Goal: Task Accomplishment & Management: Manage account settings

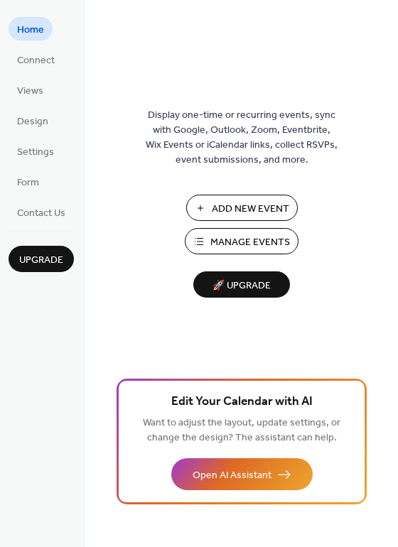
click at [245, 237] on span "Manage Events" at bounding box center [250, 242] width 80 height 15
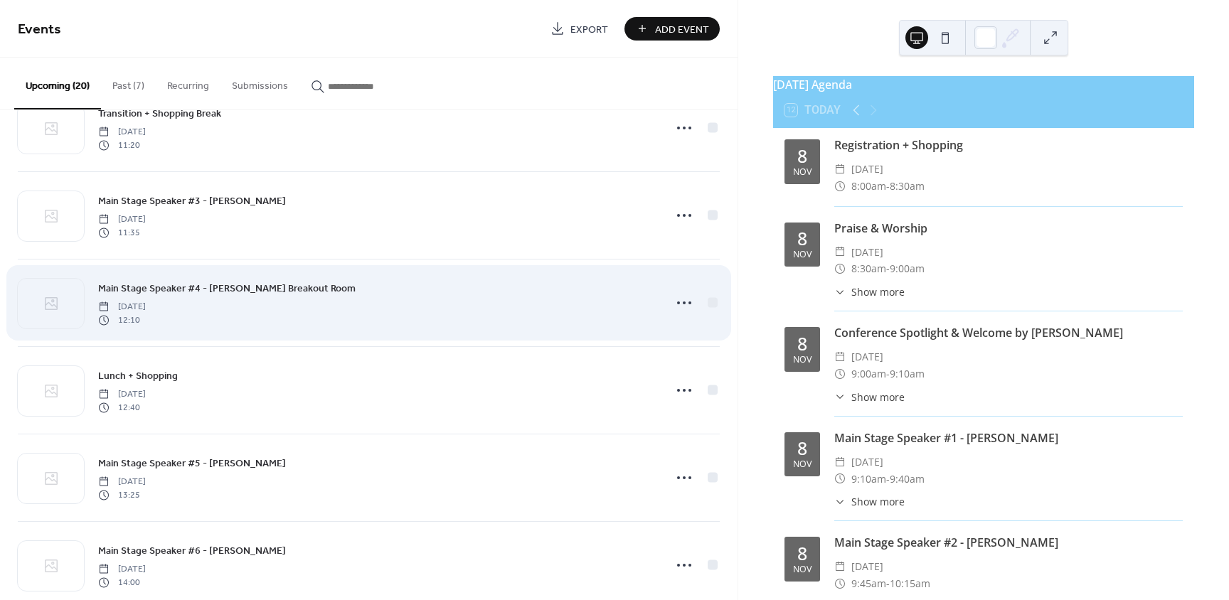
scroll to position [782, 0]
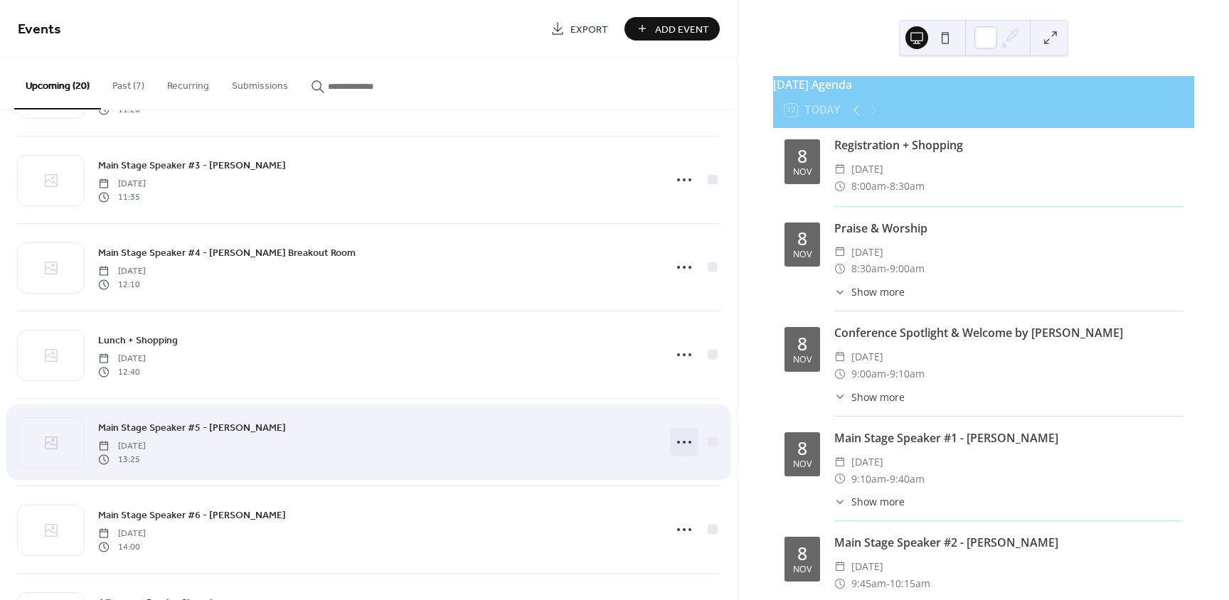
click at [682, 439] on icon at bounding box center [684, 442] width 23 height 23
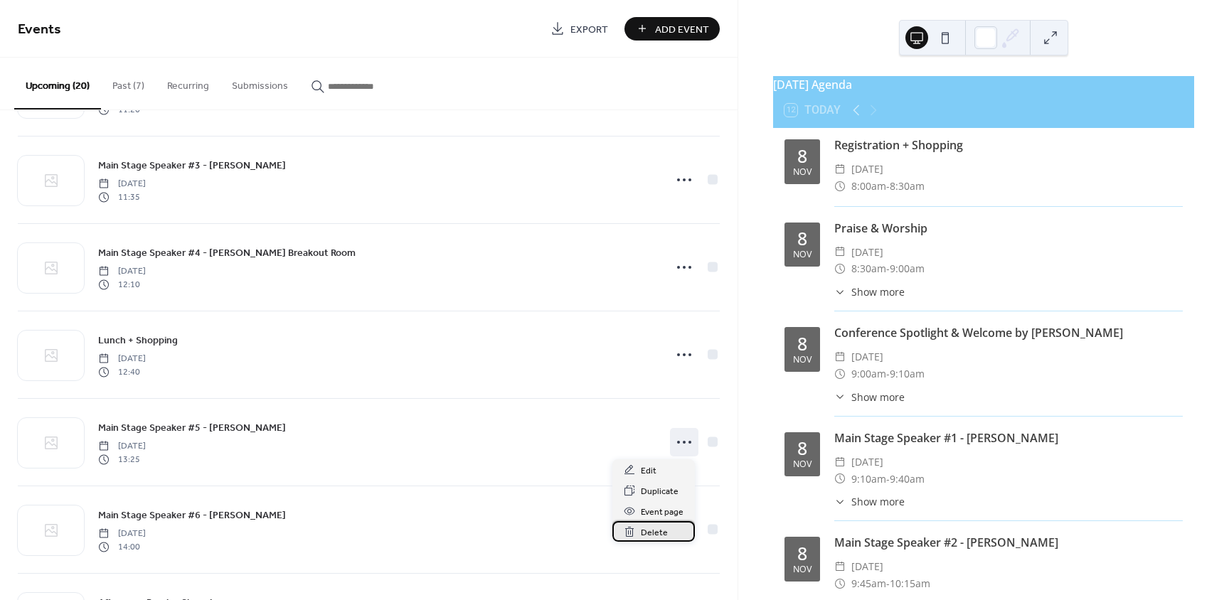
click at [660, 532] on span "Delete" at bounding box center [654, 532] width 27 height 15
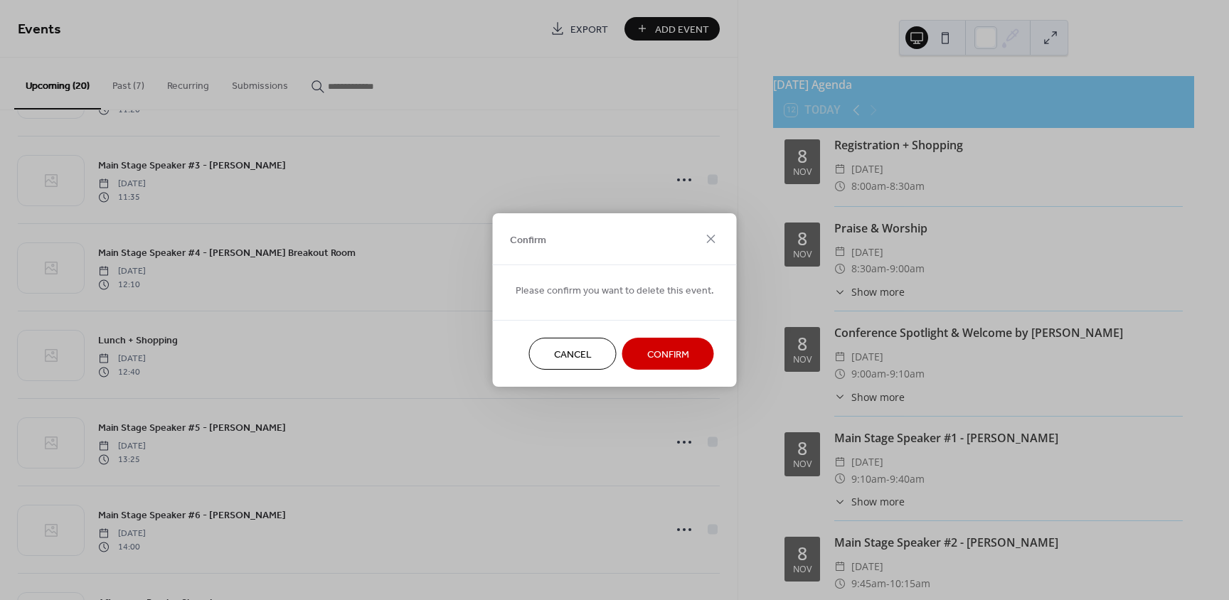
click at [677, 350] on span "Confirm" at bounding box center [668, 355] width 42 height 15
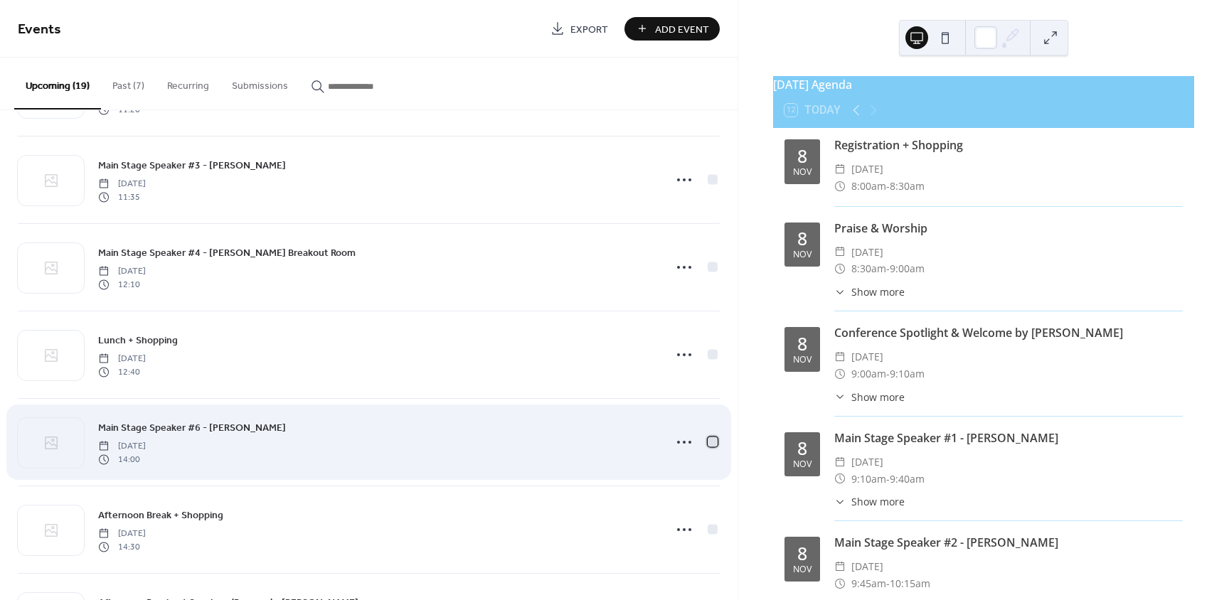
click at [708, 444] on div at bounding box center [712, 442] width 10 height 10
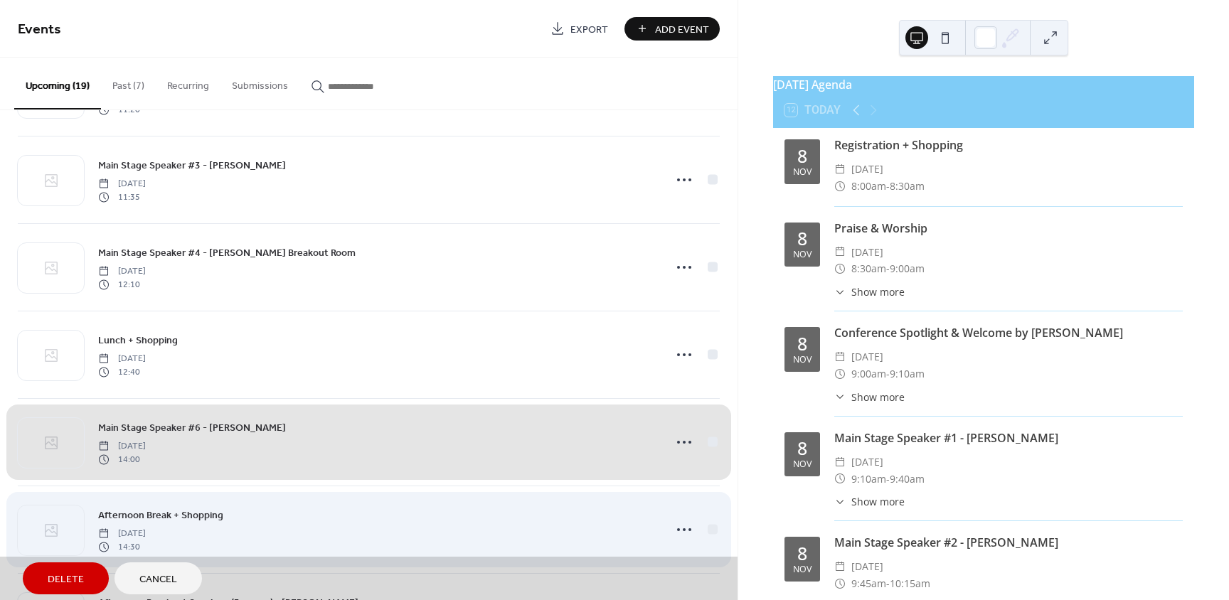
click at [707, 530] on div "Afternoon Break + Shopping [DATE] 14:30" at bounding box center [369, 529] width 702 height 87
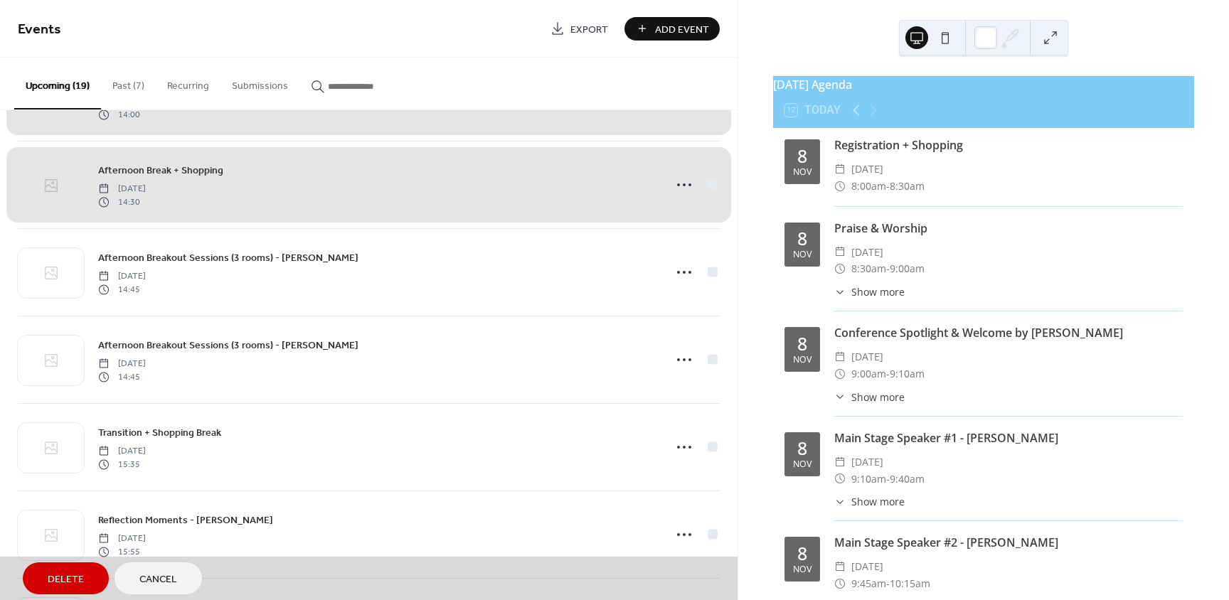
scroll to position [1138, 0]
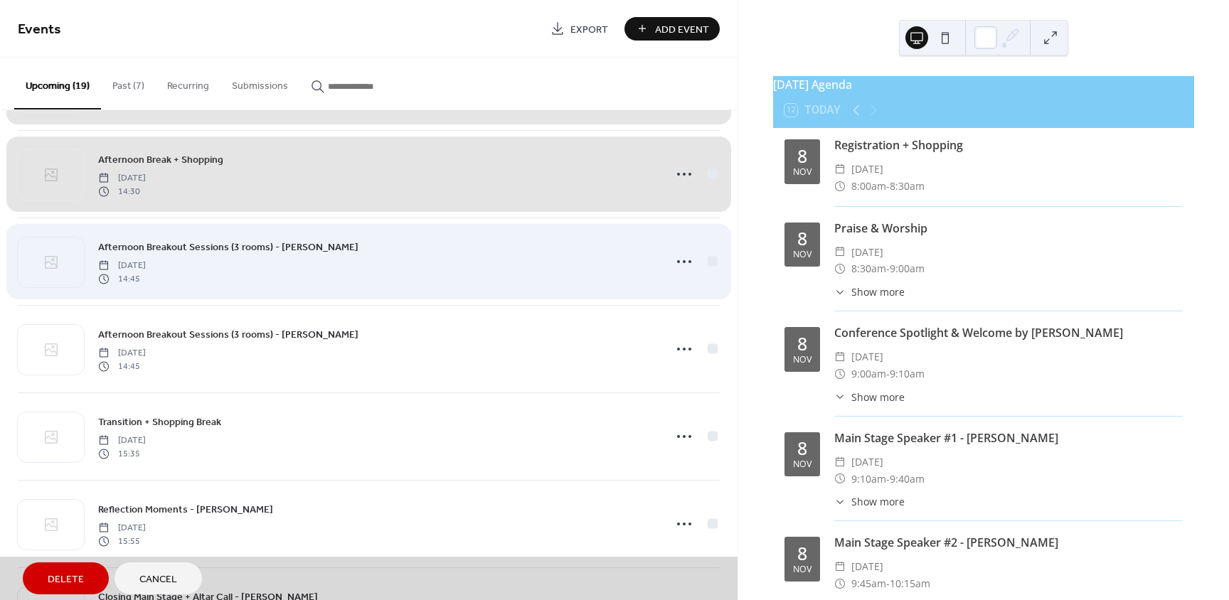
click at [710, 274] on div "Afternoon Breakout Sessions (3 rooms) - [PERSON_NAME] [DATE] 14:45" at bounding box center [369, 261] width 702 height 87
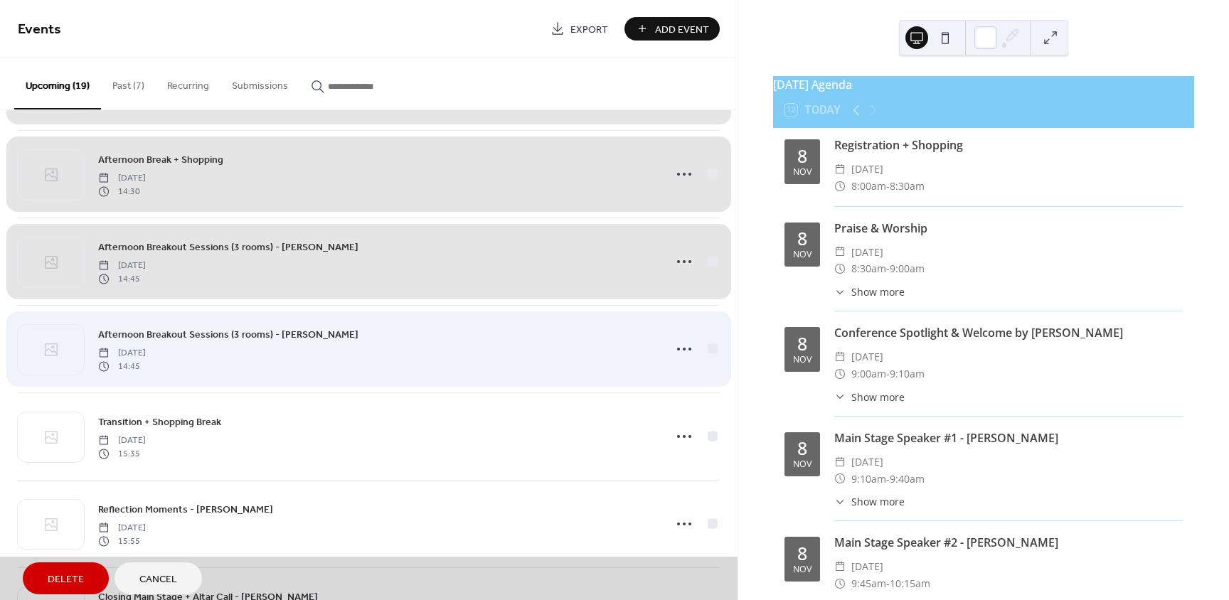
click at [704, 353] on div "Afternoon Breakout Sessions (3 rooms) - [PERSON_NAME] [DATE] 14:45" at bounding box center [369, 348] width 702 height 87
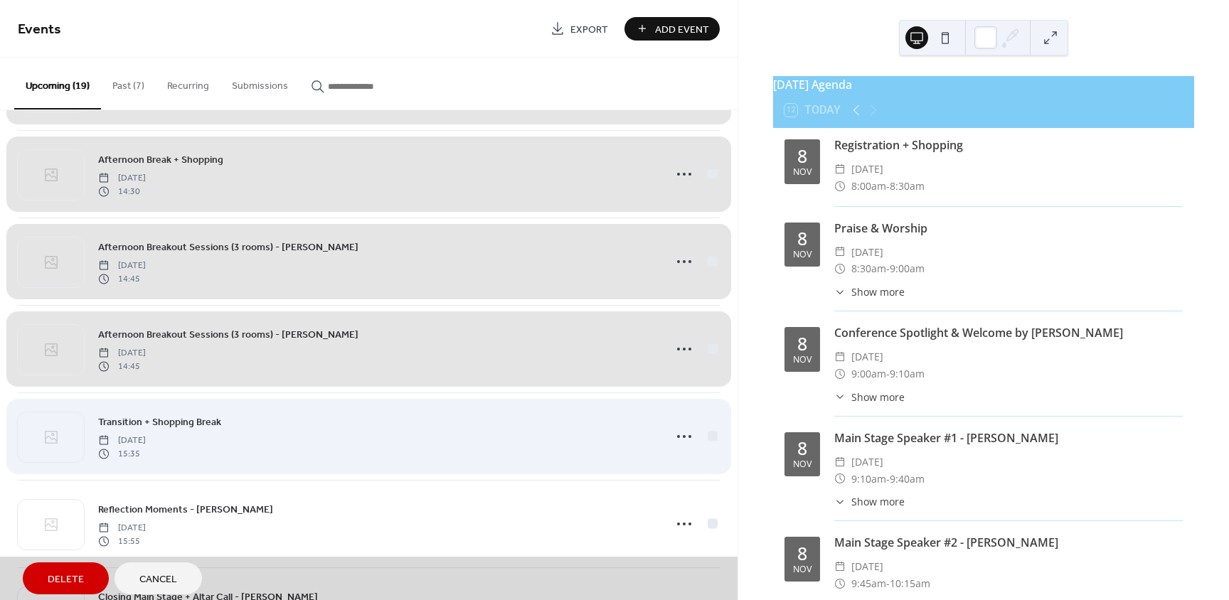
drag, startPoint x: 704, startPoint y: 425, endPoint x: 706, endPoint y: 433, distance: 8.1
click at [704, 427] on div "Transition + Shopping Break [DATE] 15:35" at bounding box center [369, 435] width 702 height 87
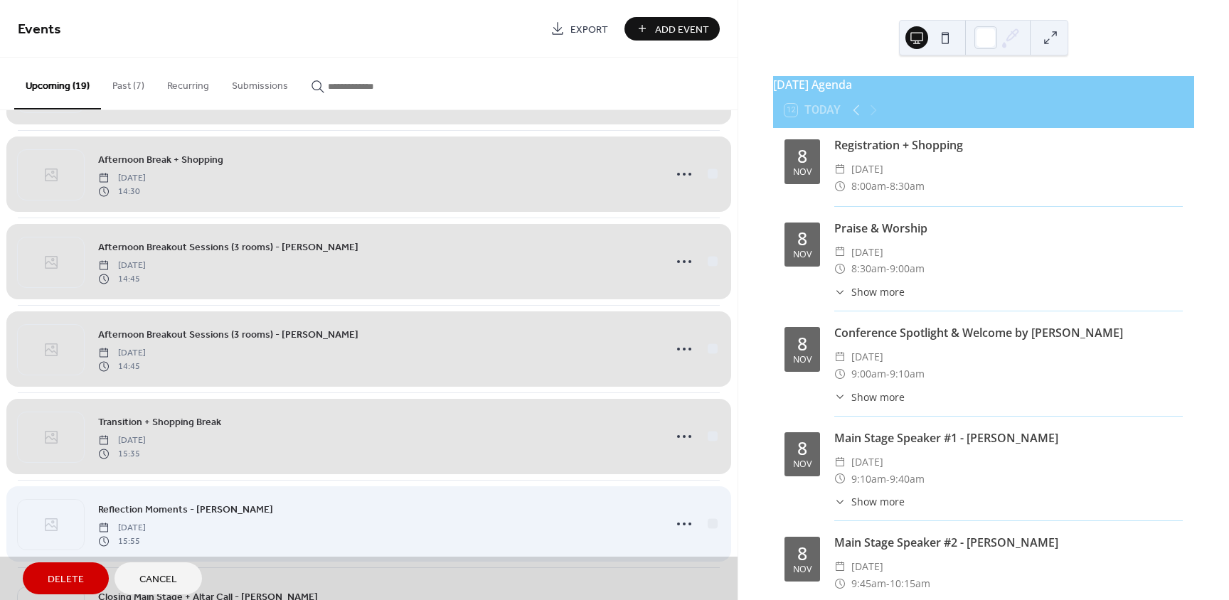
click at [705, 521] on div "Reflection Moments - [PERSON_NAME] [DATE] 15:55" at bounding box center [369, 523] width 702 height 87
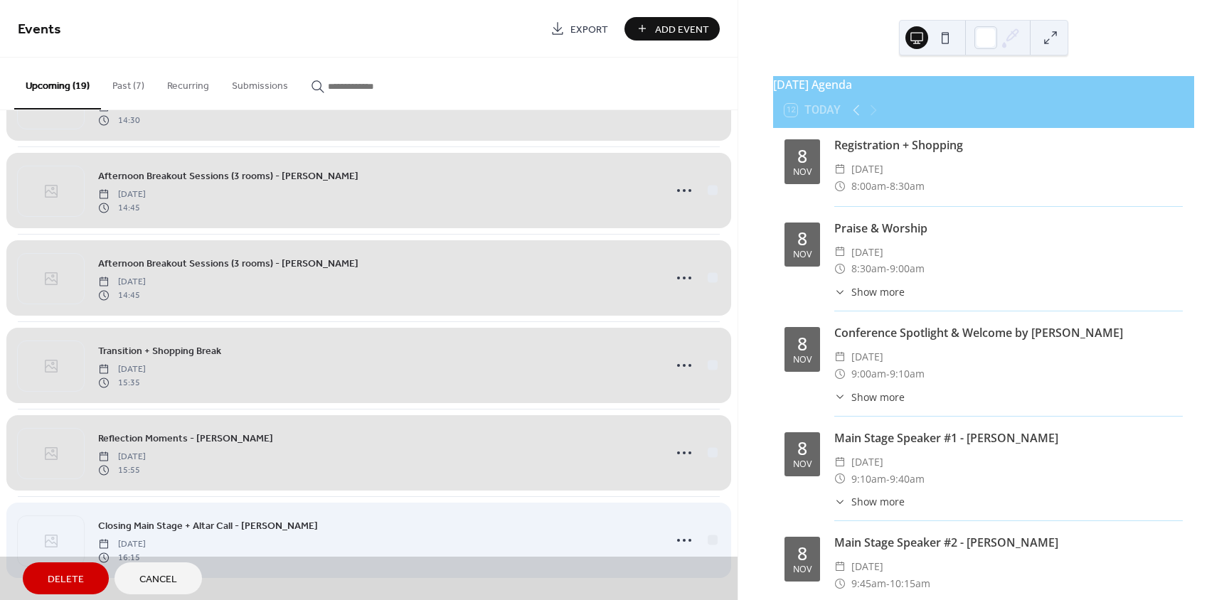
scroll to position [1214, 0]
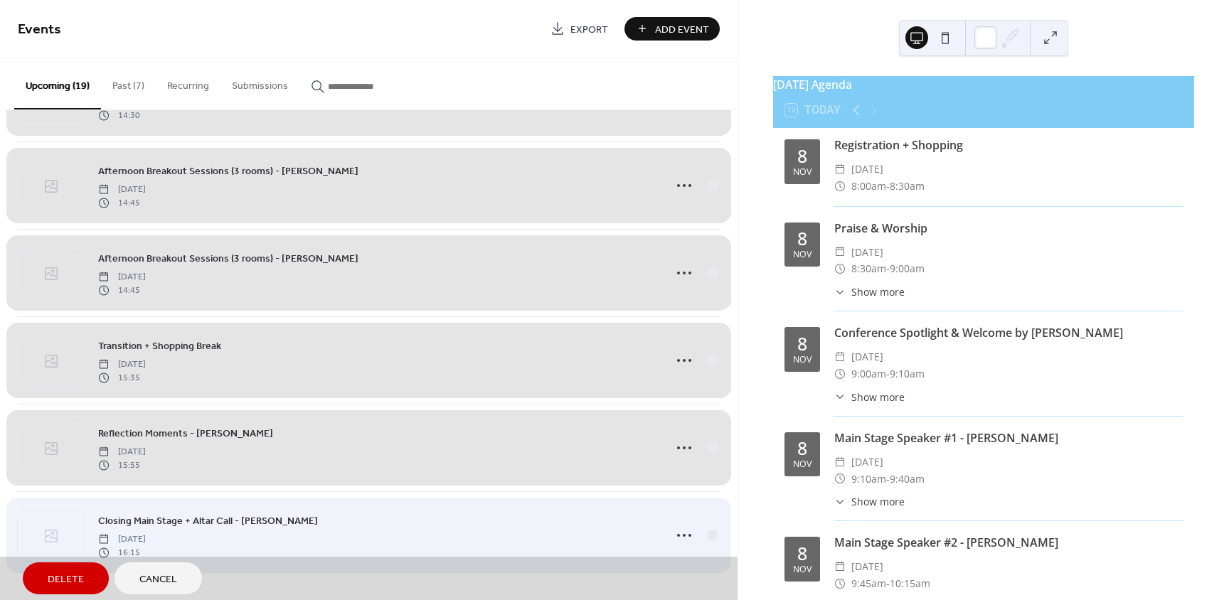
click at [714, 533] on div "Closing Main Stage + Altar Call - [PERSON_NAME] [DATE] 16:15" at bounding box center [369, 534] width 702 height 87
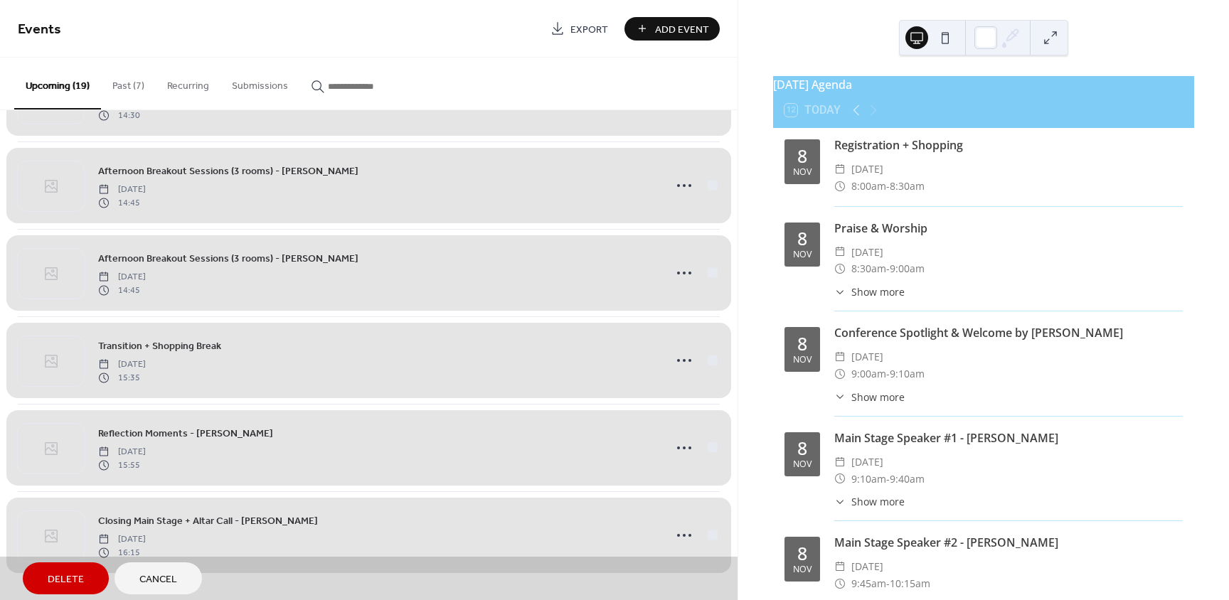
click at [87, 577] on button "Delete" at bounding box center [66, 578] width 86 height 32
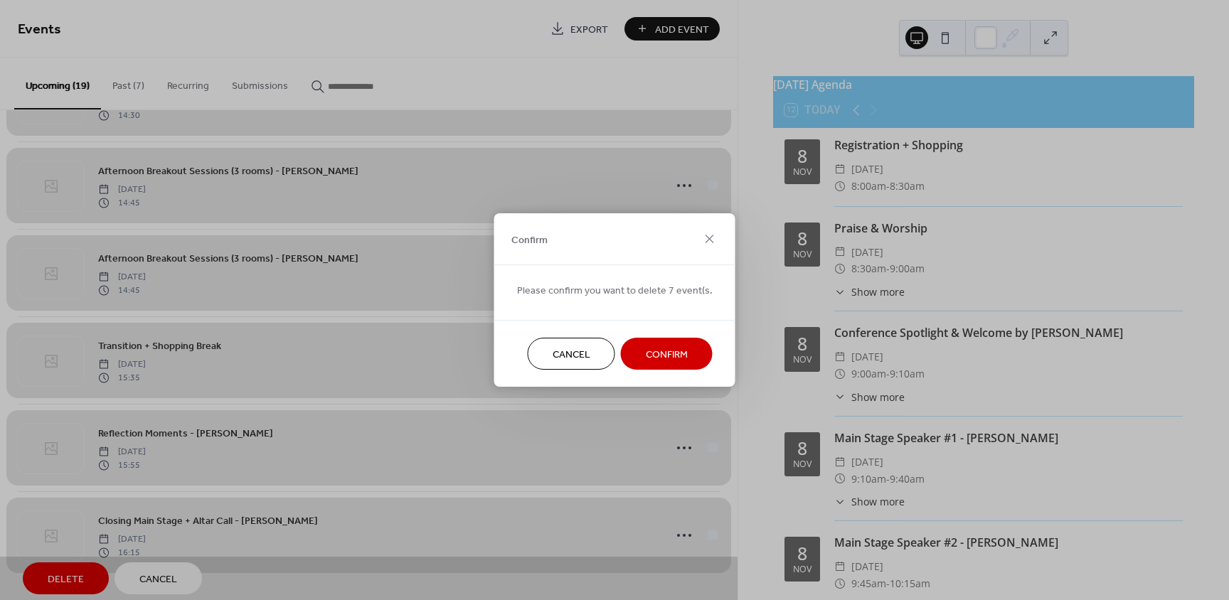
click at [664, 358] on span "Confirm" at bounding box center [667, 355] width 42 height 15
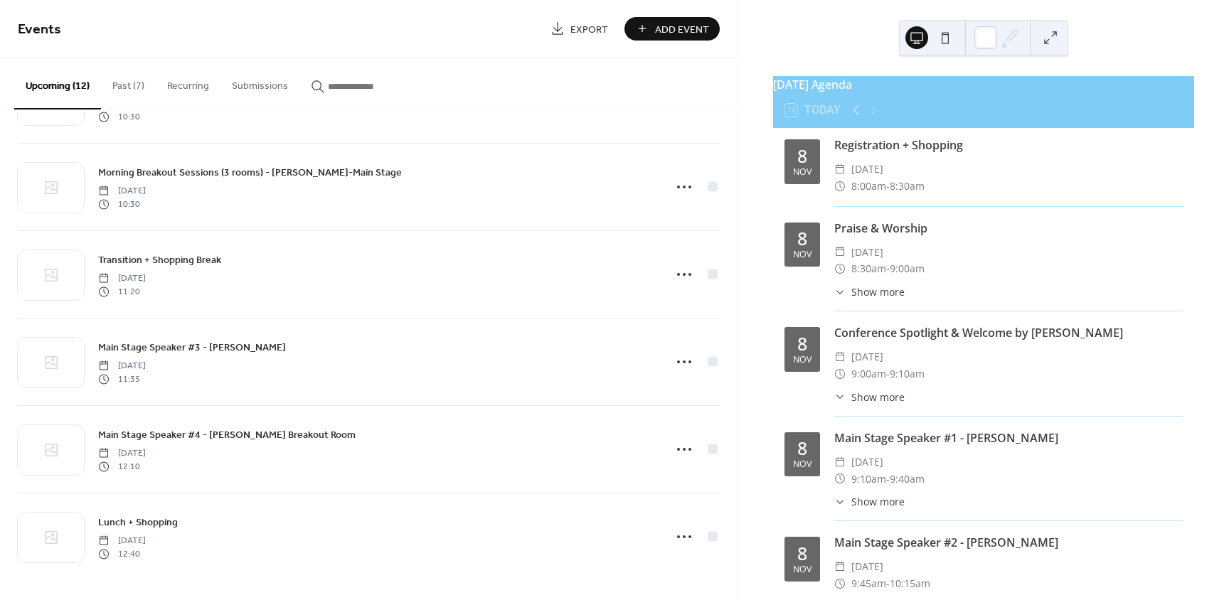
scroll to position [601, 0]
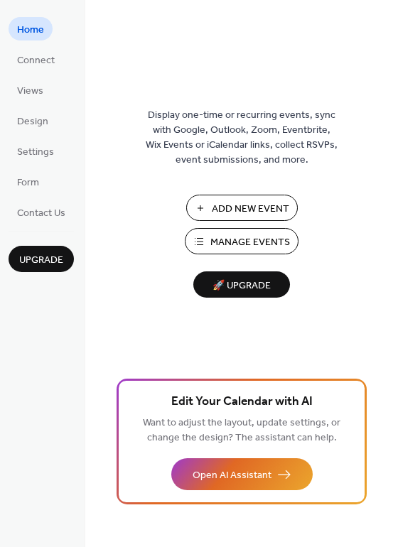
click at [265, 245] on span "Manage Events" at bounding box center [250, 242] width 80 height 15
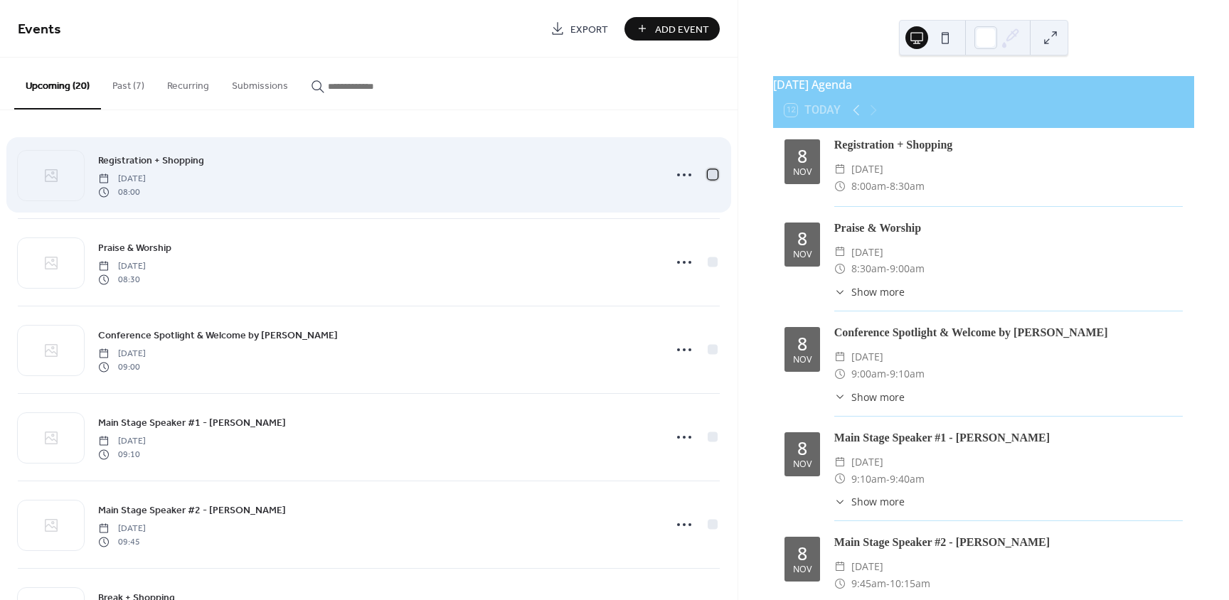
click at [707, 176] on div at bounding box center [712, 174] width 10 height 10
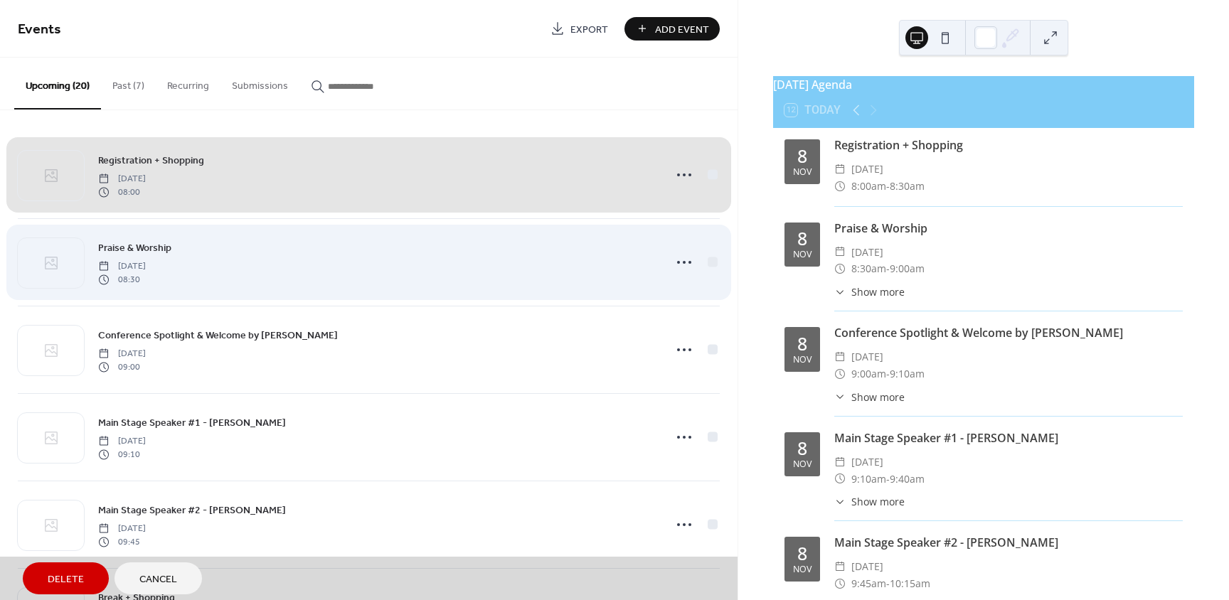
click at [710, 262] on div "Praise & Worship Saturday, November 8, 2025 08:30" at bounding box center [369, 261] width 702 height 87
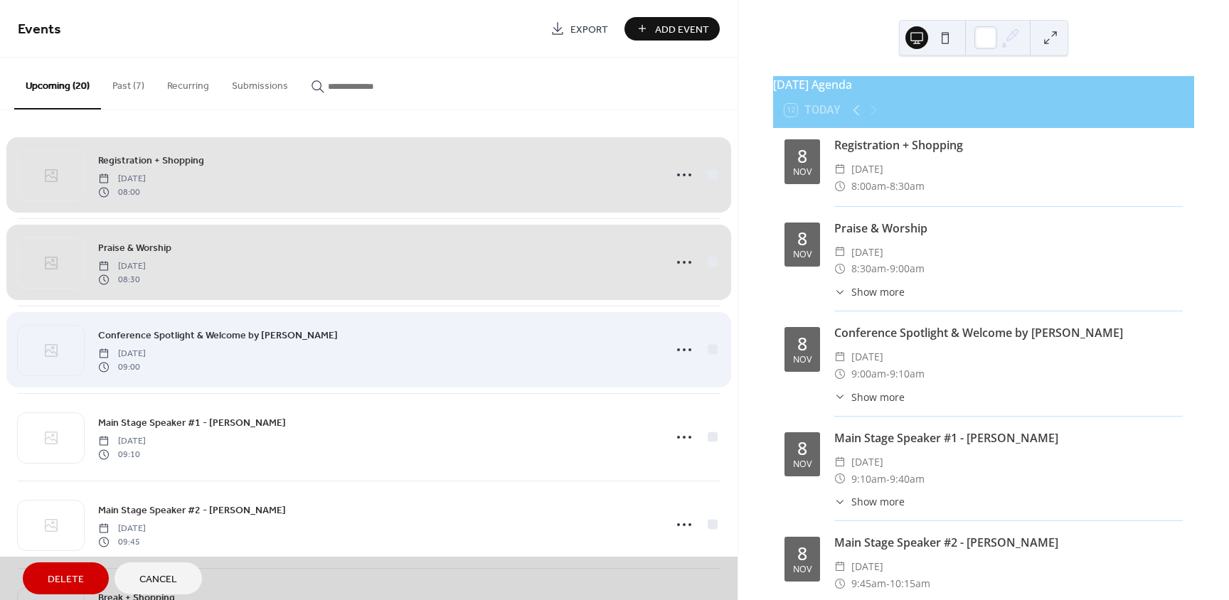
click at [709, 346] on div "Conference Spotlight & Welcome by Angie Nuttle Saturday, November 8, 2025 09:00" at bounding box center [369, 349] width 702 height 87
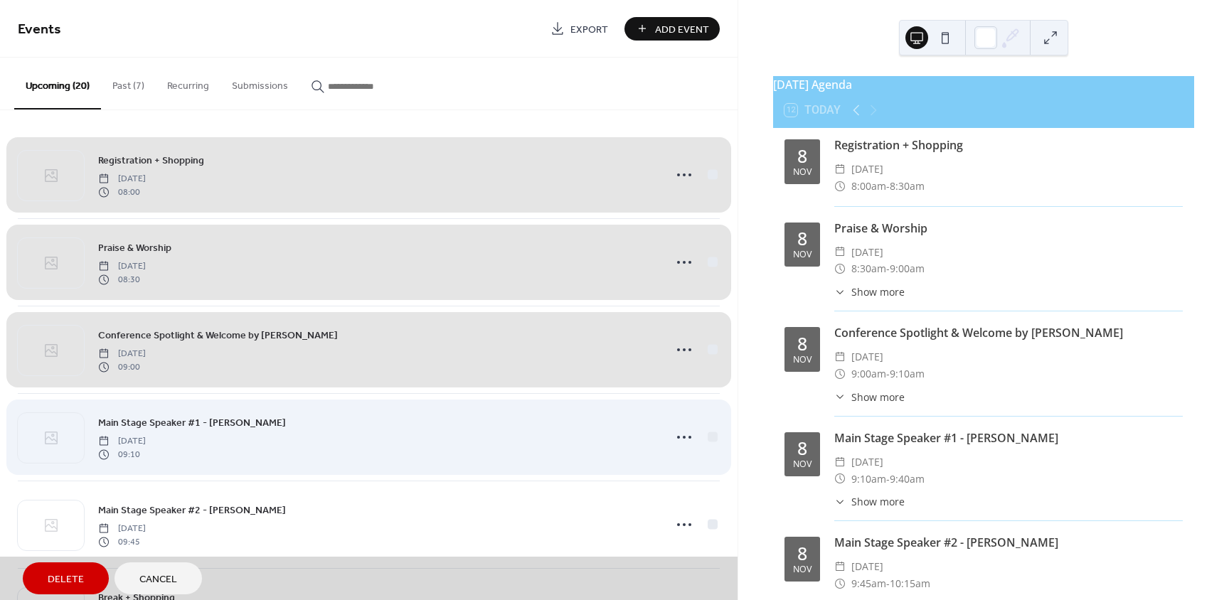
click at [707, 440] on div "Main Stage Speaker #1 - Sandra Hartlieb Saturday, November 8, 2025 09:10" at bounding box center [369, 436] width 702 height 87
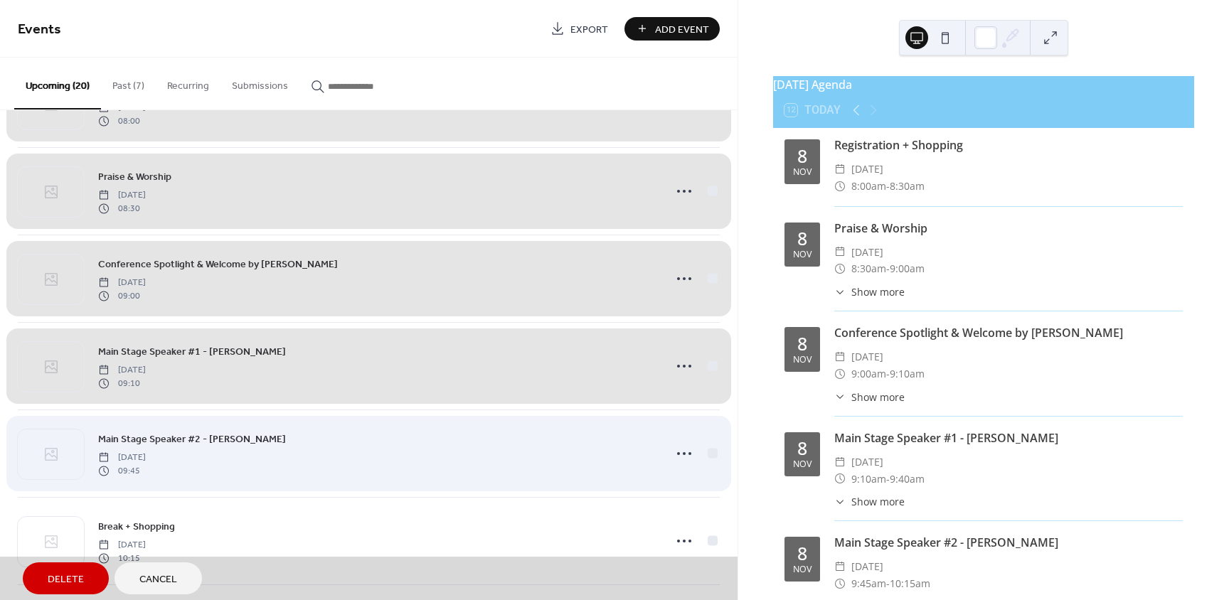
scroll to position [142, 0]
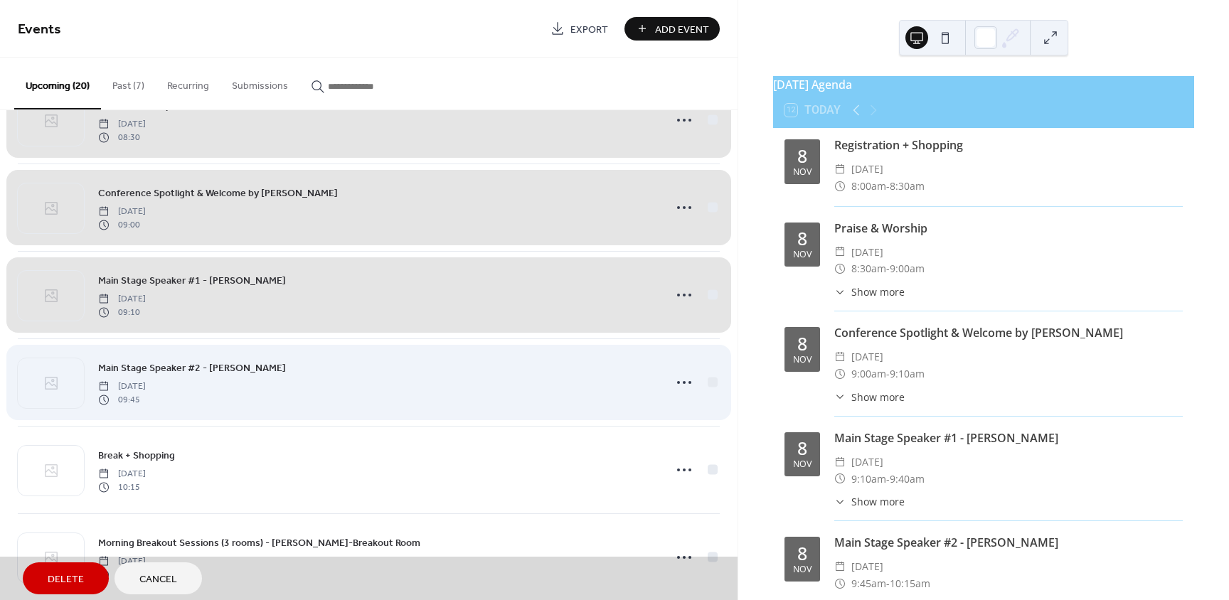
click at [707, 375] on div "Main Stage Speaker #2 - Rachel Long Saturday, November 8, 2025 09:45" at bounding box center [369, 381] width 702 height 87
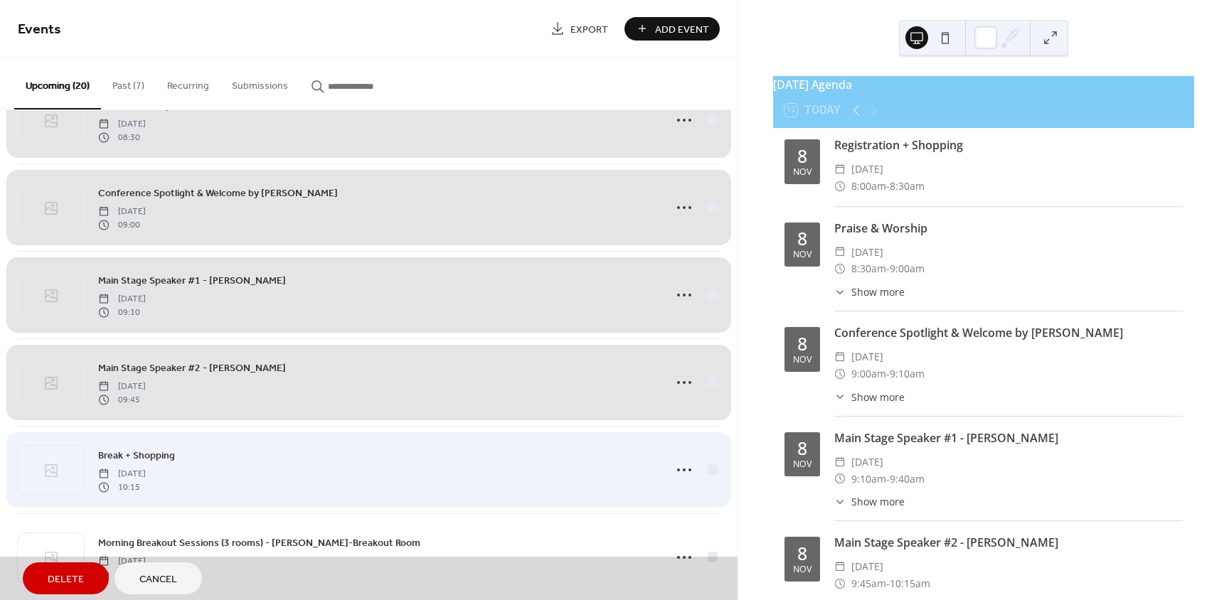
click at [712, 466] on div "Break + Shopping Saturday, November 8, 2025 10:15" at bounding box center [369, 469] width 702 height 87
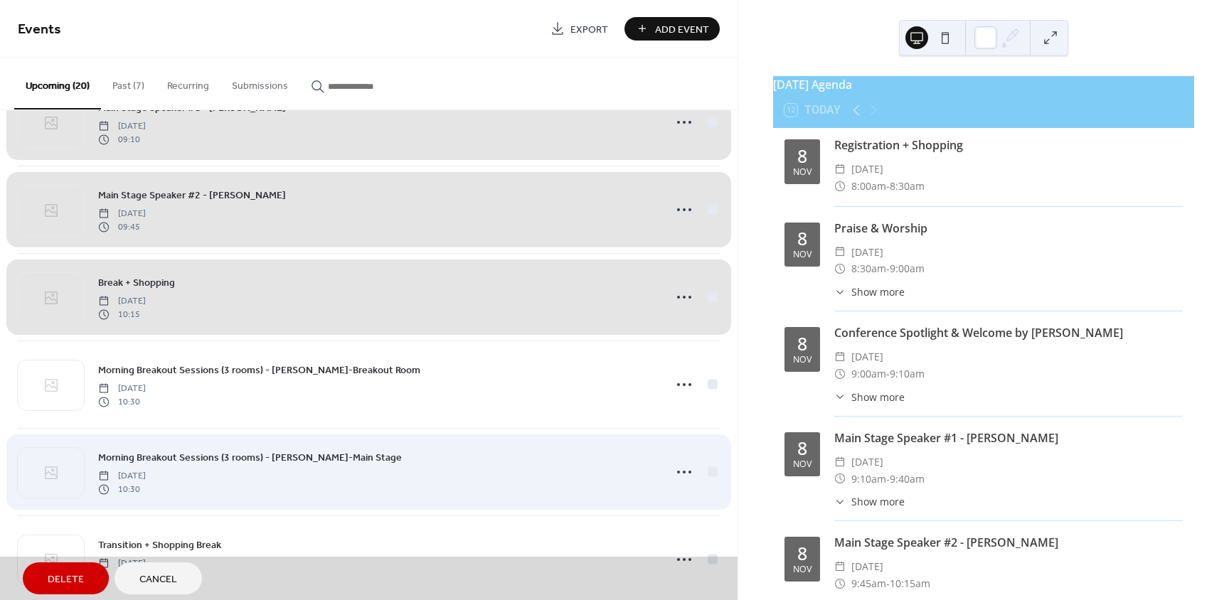
scroll to position [355, 0]
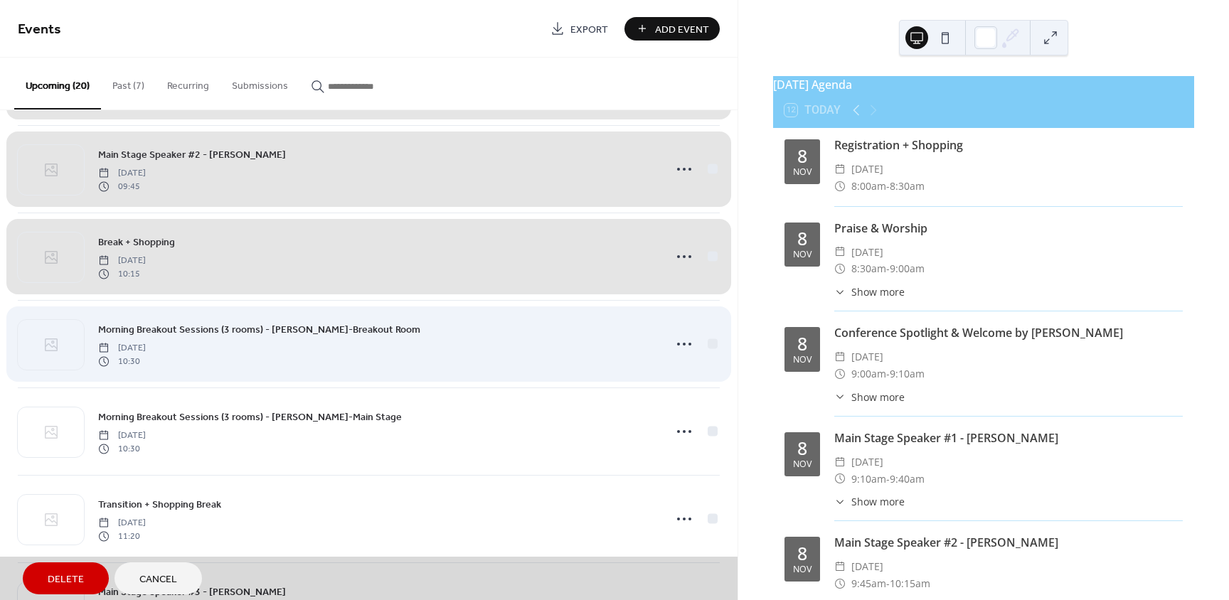
click at [712, 341] on div "Morning Breakout Sessions (3 rooms) - Jan Mitchell-Breakout Room Saturday, Nove…" at bounding box center [369, 343] width 702 height 87
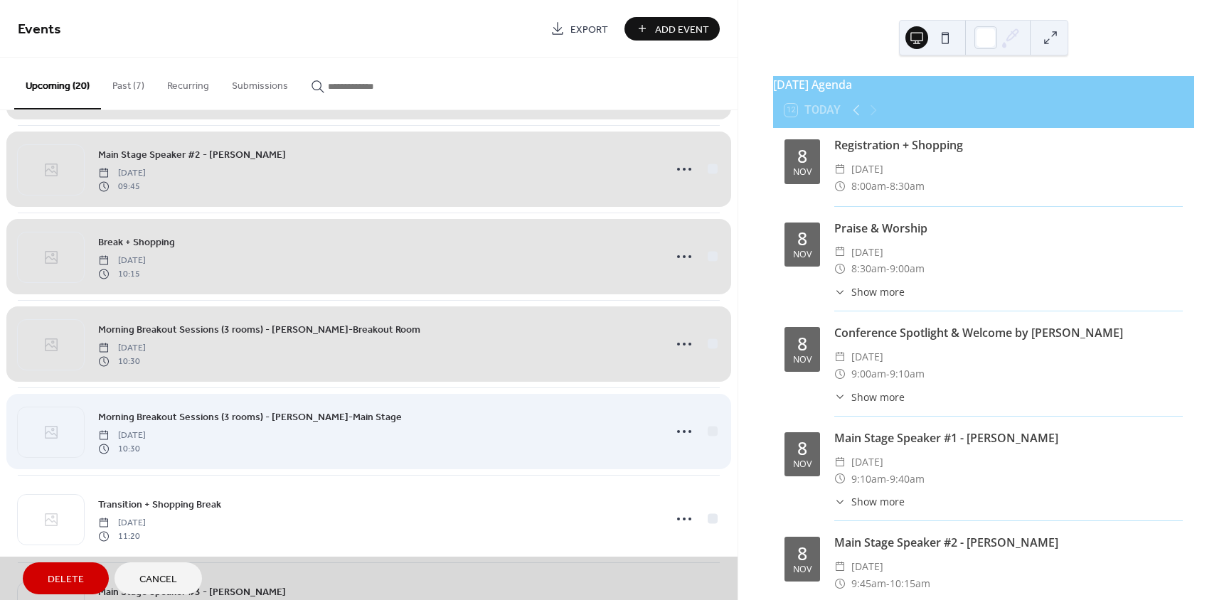
click at [708, 434] on div "Morning Breakout Sessions (3 rooms) - Pebbles Wireman-Main Stage Saturday, Nove…" at bounding box center [369, 430] width 702 height 87
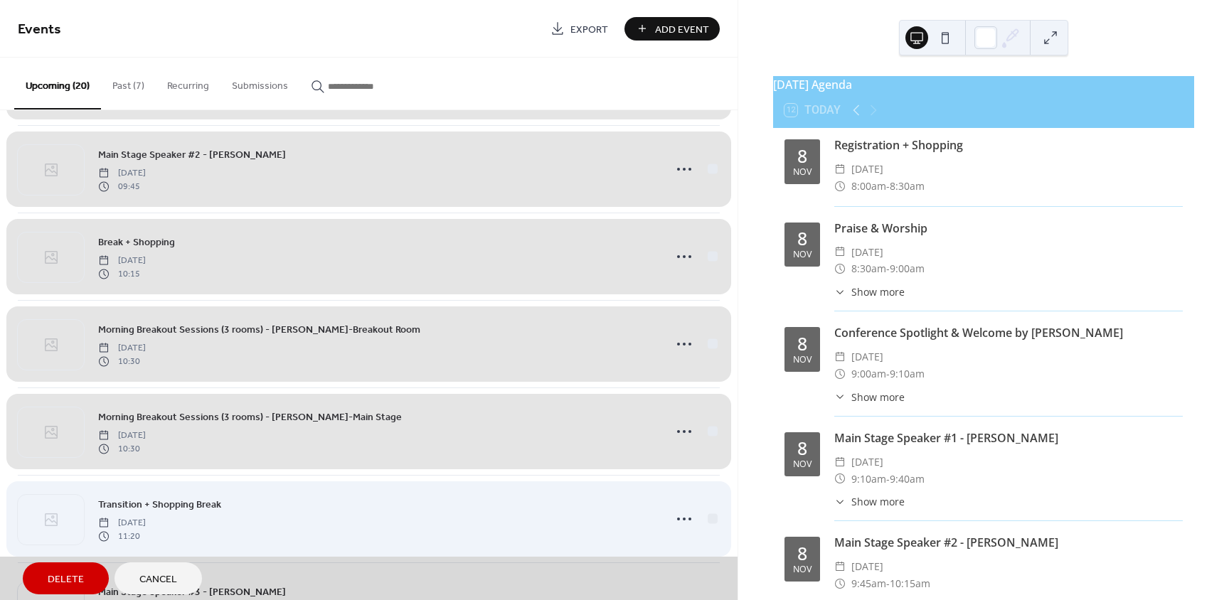
click at [709, 518] on div "Transition + Shopping Break Saturday, November 8, 2025 11:20" at bounding box center [369, 518] width 702 height 87
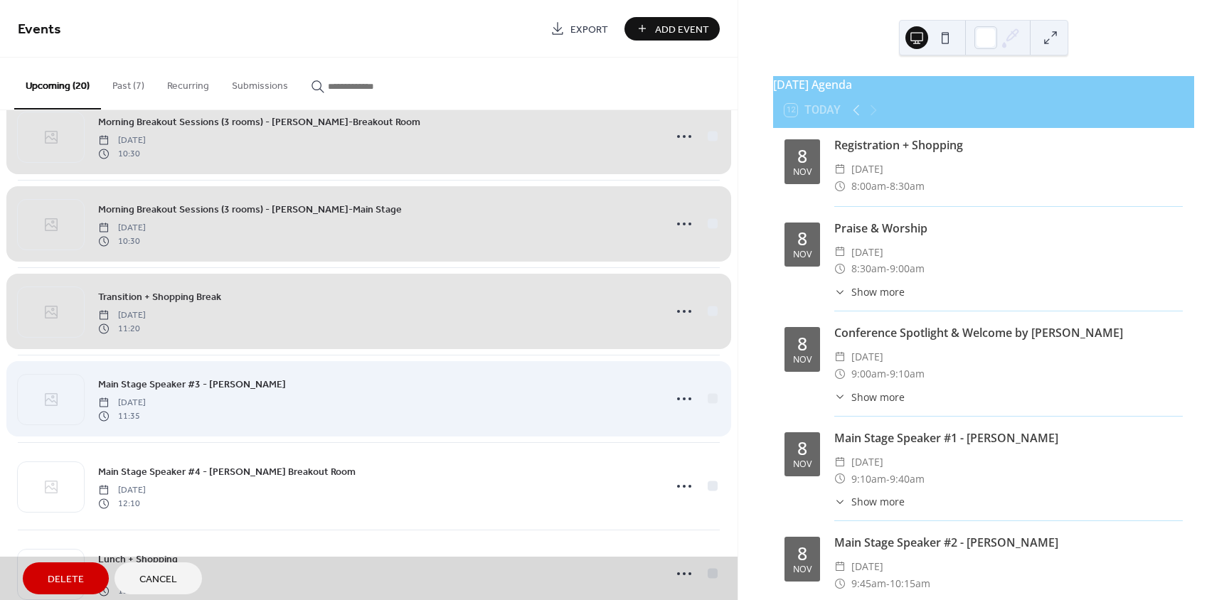
scroll to position [569, 0]
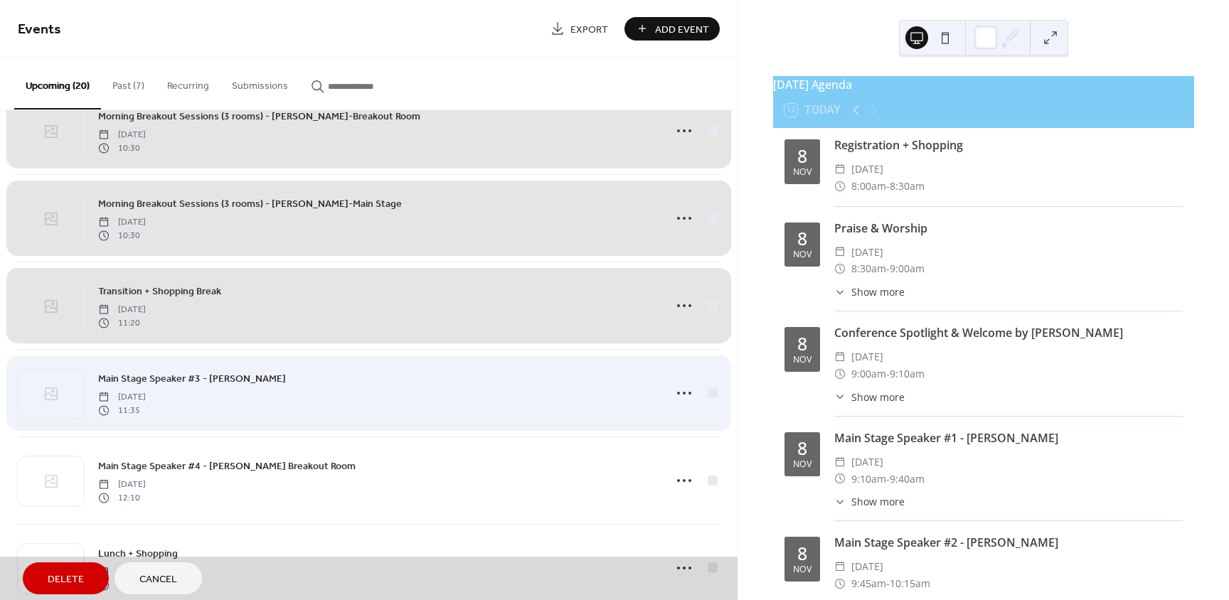
click at [705, 394] on div "Main Stage Speaker #3 - Shaune Johnson Saturday, November 8, 2025 11:35" at bounding box center [369, 392] width 702 height 87
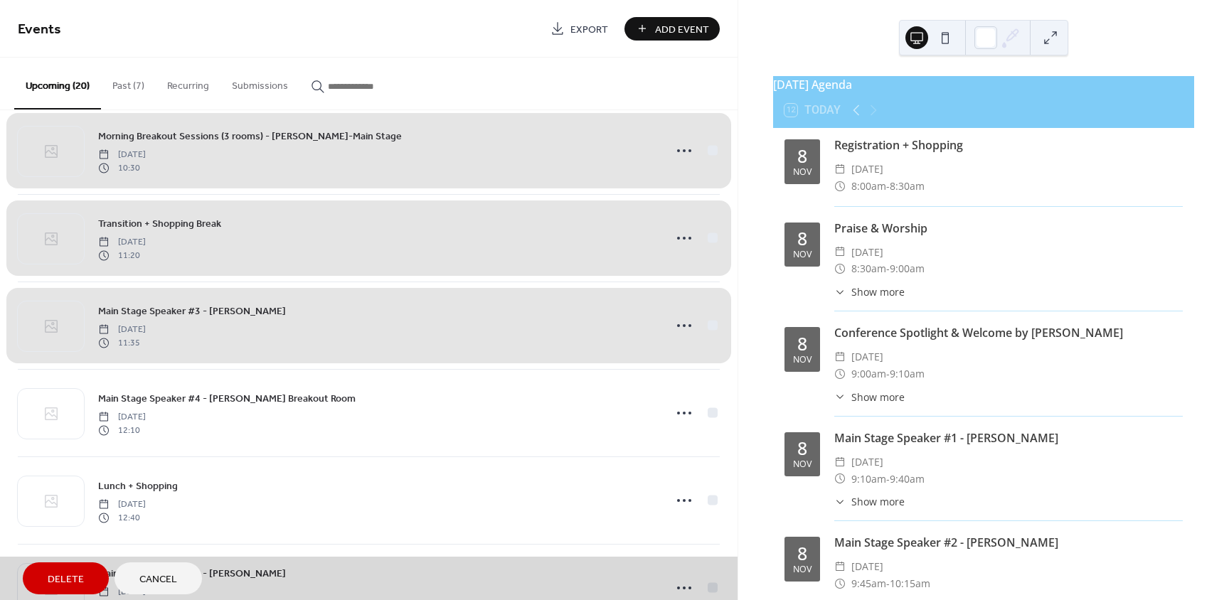
scroll to position [640, 0]
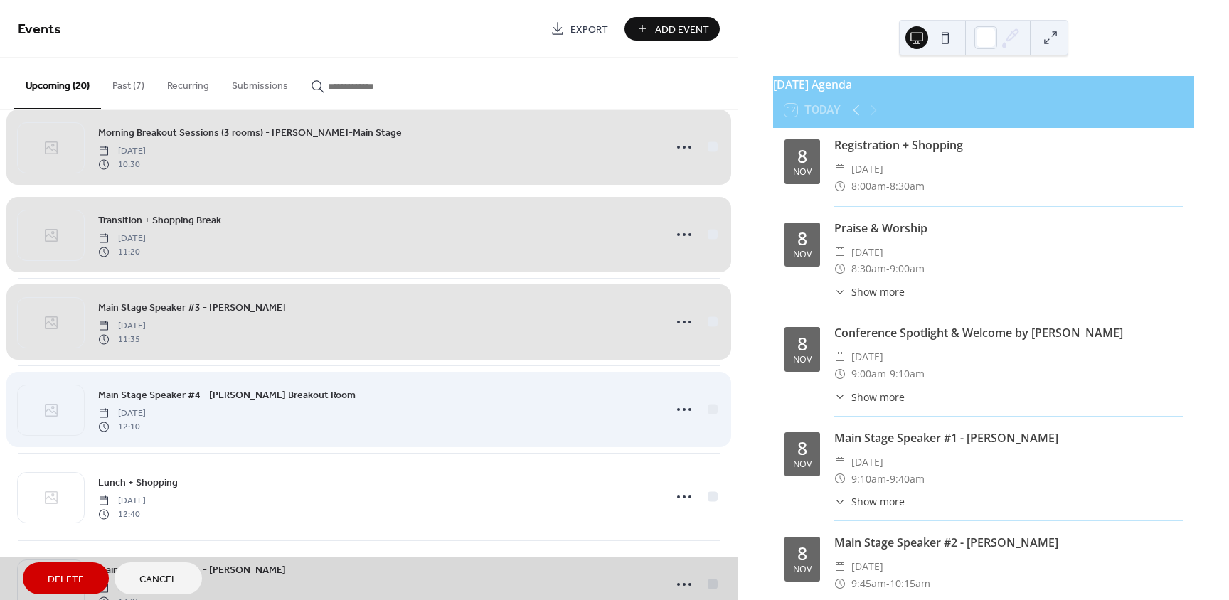
click at [710, 409] on div "Main Stage Speaker #4 - Sondra Clark Breakout Room Saturday, November 8, 2025 1…" at bounding box center [369, 408] width 702 height 87
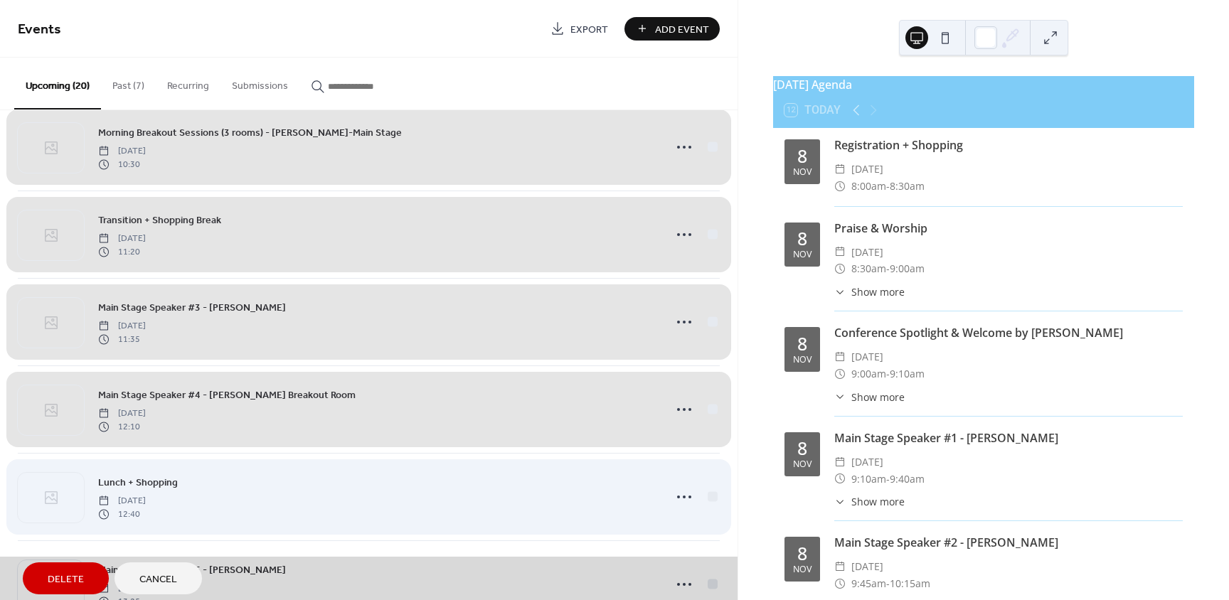
click at [710, 496] on div "Lunch + Shopping Saturday, November 8, 2025 12:40" at bounding box center [369, 496] width 702 height 87
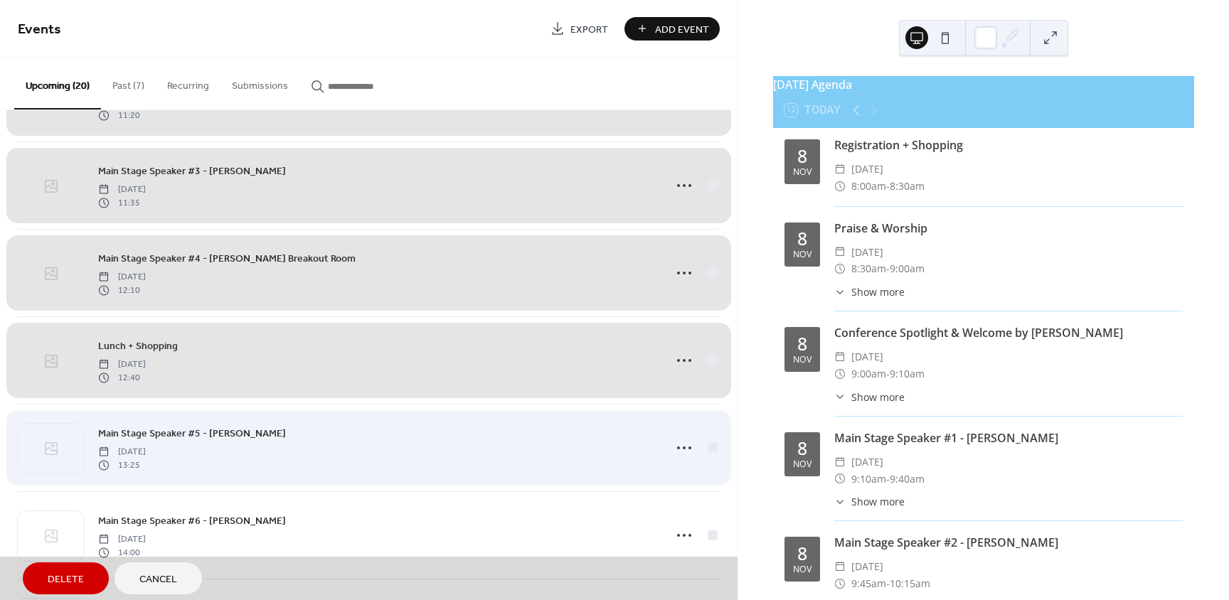
scroll to position [782, 0]
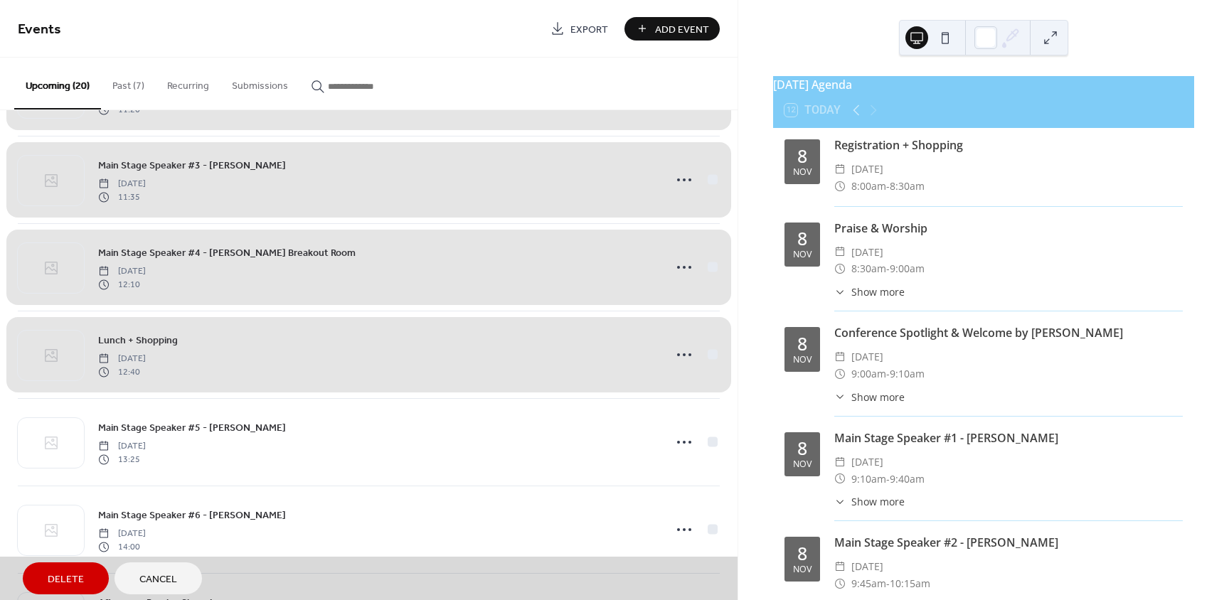
click at [82, 567] on button "Delete" at bounding box center [66, 578] width 86 height 32
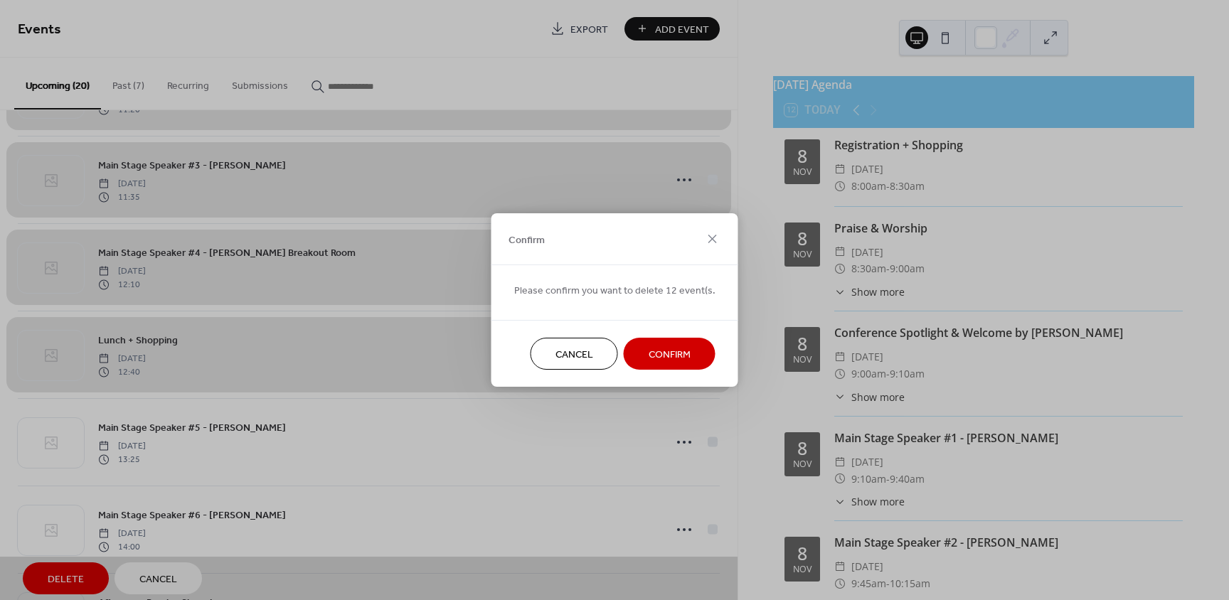
click at [683, 355] on span "Confirm" at bounding box center [669, 355] width 42 height 15
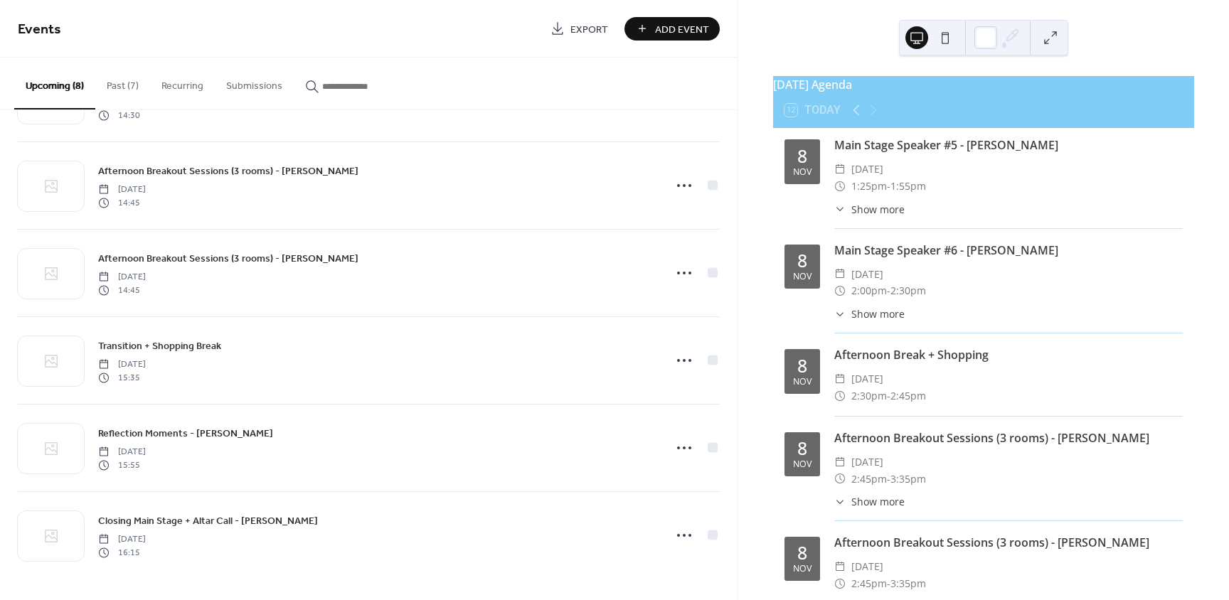
scroll to position [252, 0]
